Goal: Obtain resource: Obtain resource

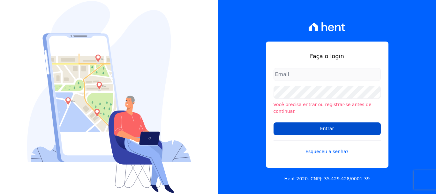
type input "[EMAIL_ADDRESS][DOMAIN_NAME]"
click at [340, 123] on input "Entrar" at bounding box center [327, 128] width 107 height 13
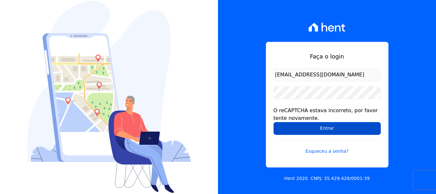
click at [336, 129] on input "Entrar" at bounding box center [327, 128] width 107 height 13
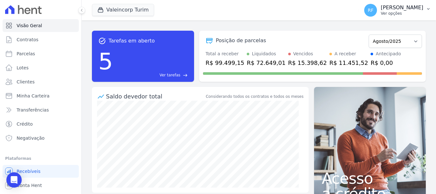
click at [395, 6] on p "[PERSON_NAME]" at bounding box center [402, 7] width 42 height 6
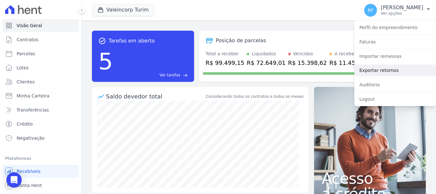
click at [381, 72] on link "Exportar retornos" at bounding box center [395, 69] width 82 height 11
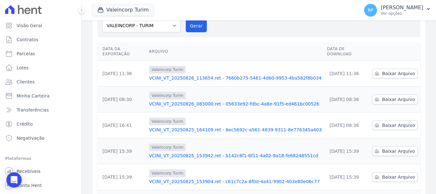
scroll to position [32, 0]
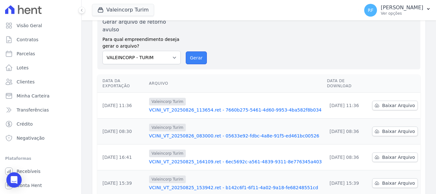
click at [193, 51] on button "Gerar" at bounding box center [196, 57] width 21 height 13
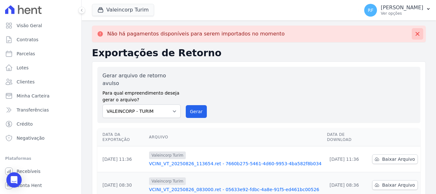
click at [416, 31] on icon at bounding box center [417, 34] width 6 height 6
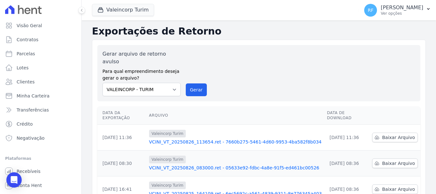
scroll to position [96, 0]
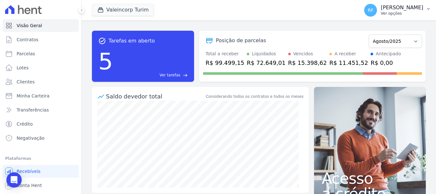
click at [421, 14] on p "Ver opções" at bounding box center [402, 13] width 42 height 5
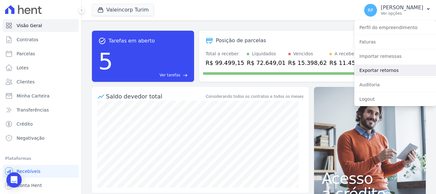
click at [400, 72] on link "Exportar retornos" at bounding box center [395, 69] width 82 height 11
